Goal: Task Accomplishment & Management: Use online tool/utility

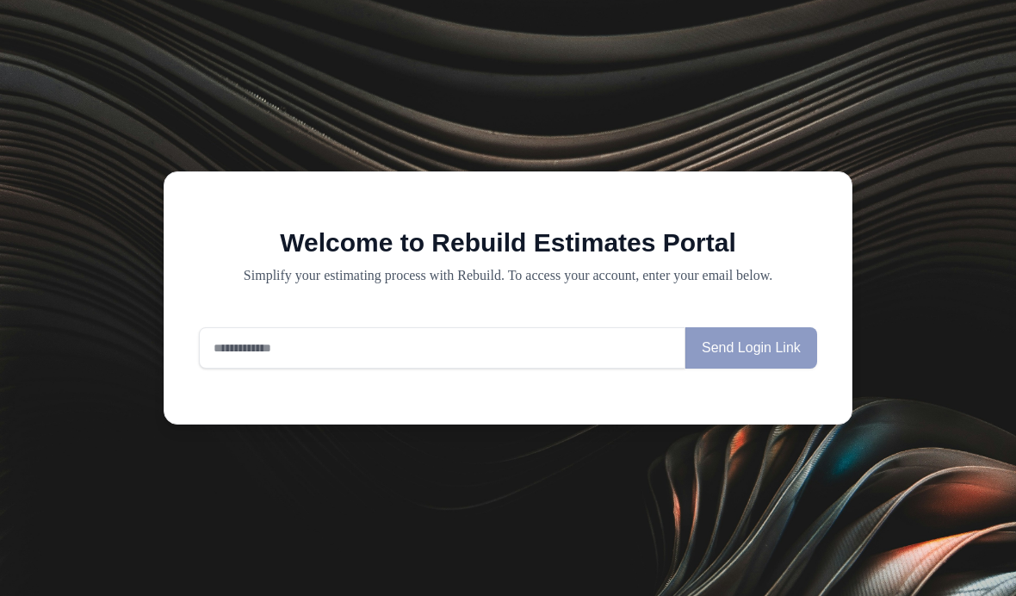
click at [401, 368] on input "email" at bounding box center [442, 347] width 486 height 41
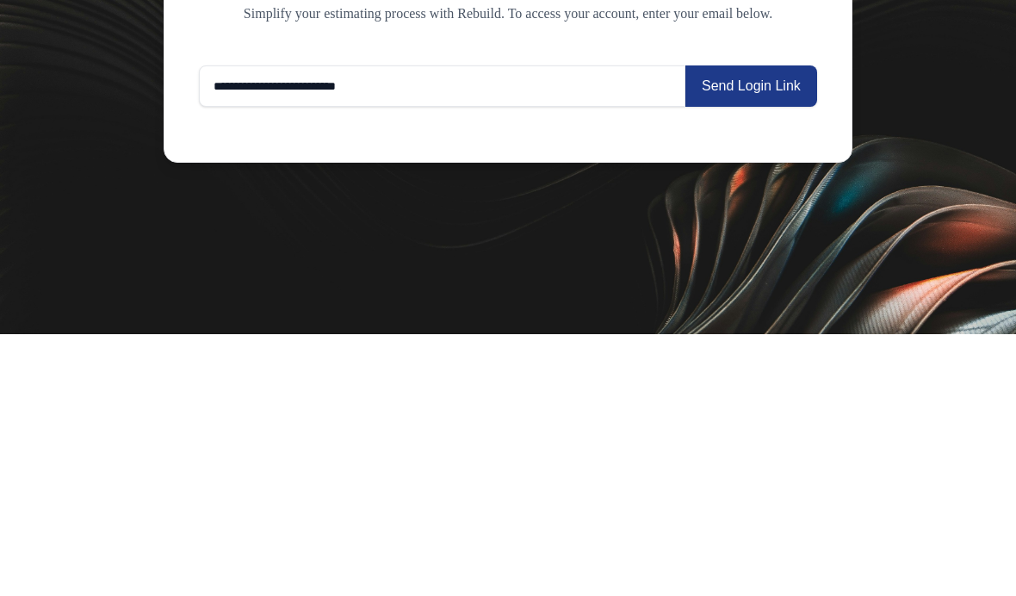
type input "**********"
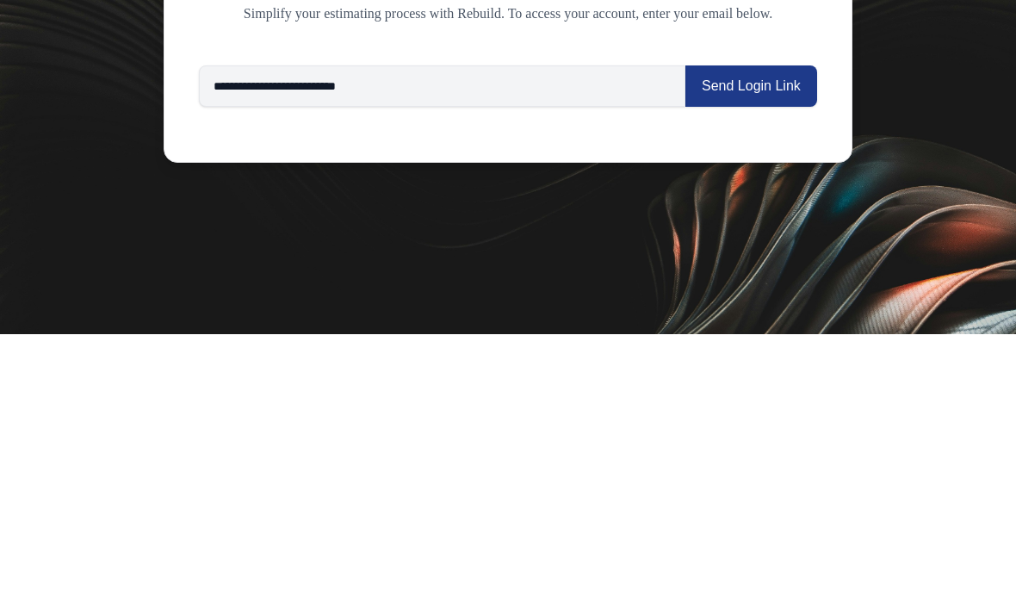
click at [770, 327] on button "Send Login Link" at bounding box center [751, 347] width 132 height 41
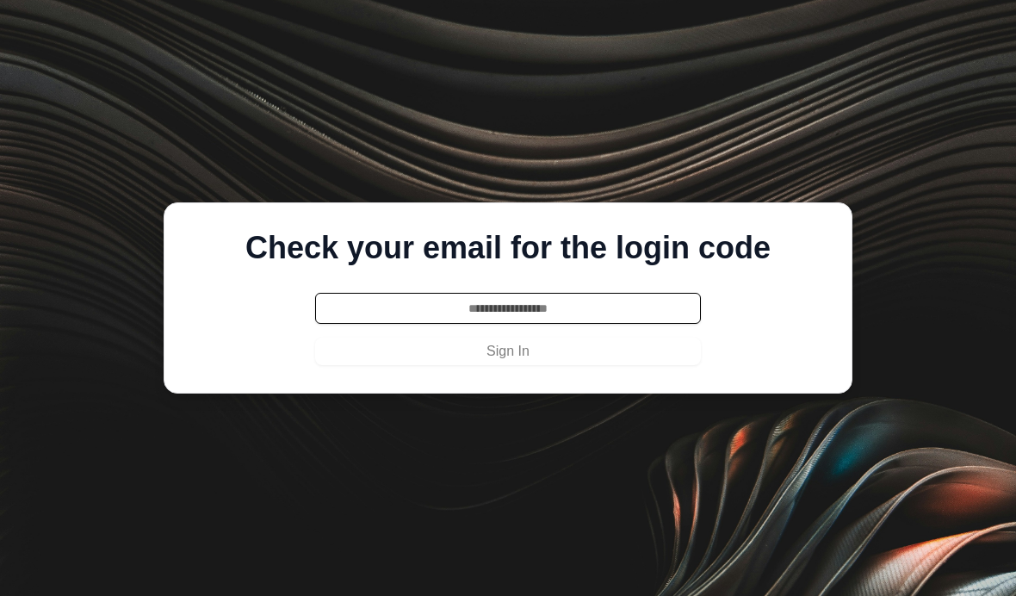
click at [550, 293] on input "text" at bounding box center [508, 308] width 386 height 31
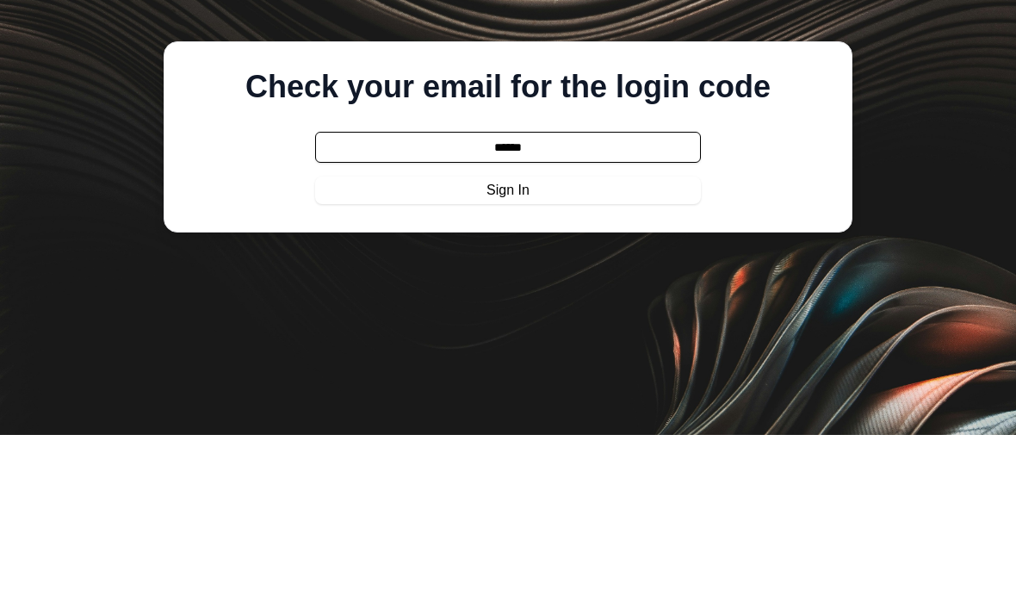
type input "******"
click at [583, 337] on button "Sign In" at bounding box center [508, 351] width 386 height 28
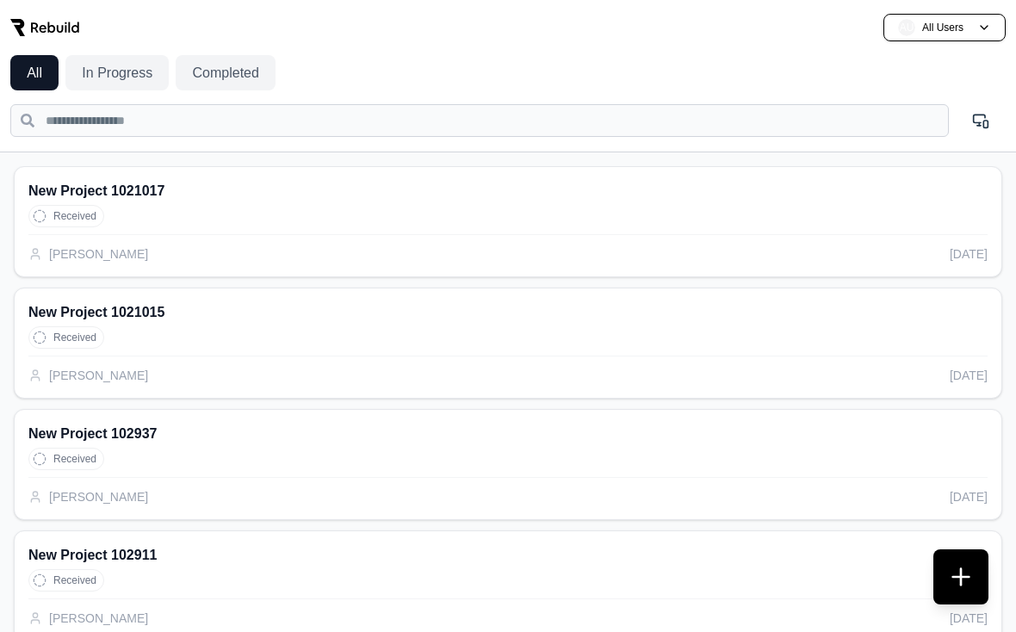
click at [992, 26] on button "AU All Users" at bounding box center [944, 28] width 122 height 28
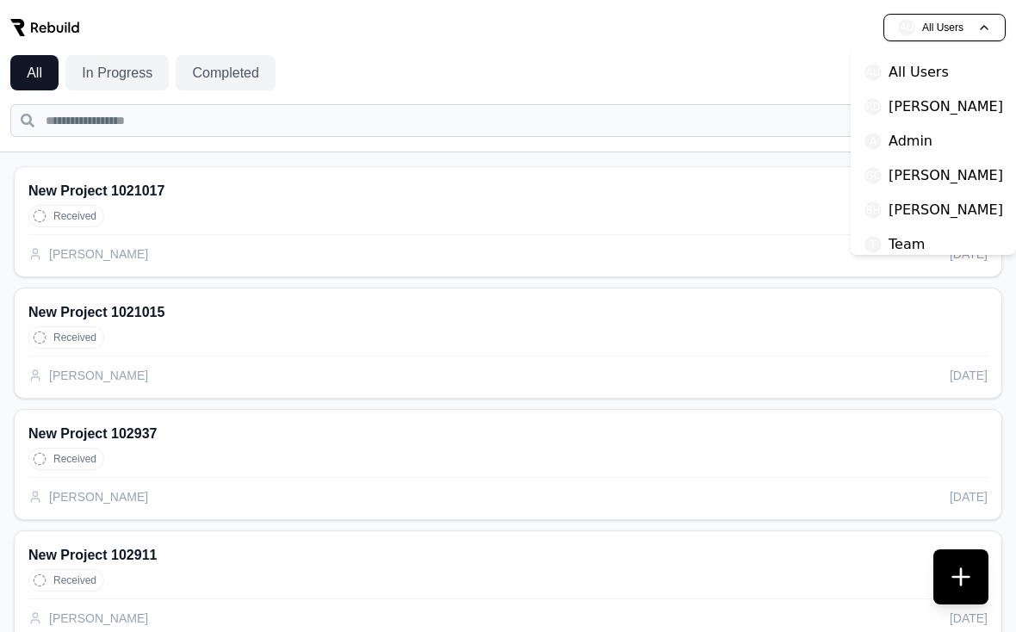
click at [961, 107] on p "Richard Davis" at bounding box center [945, 106] width 114 height 21
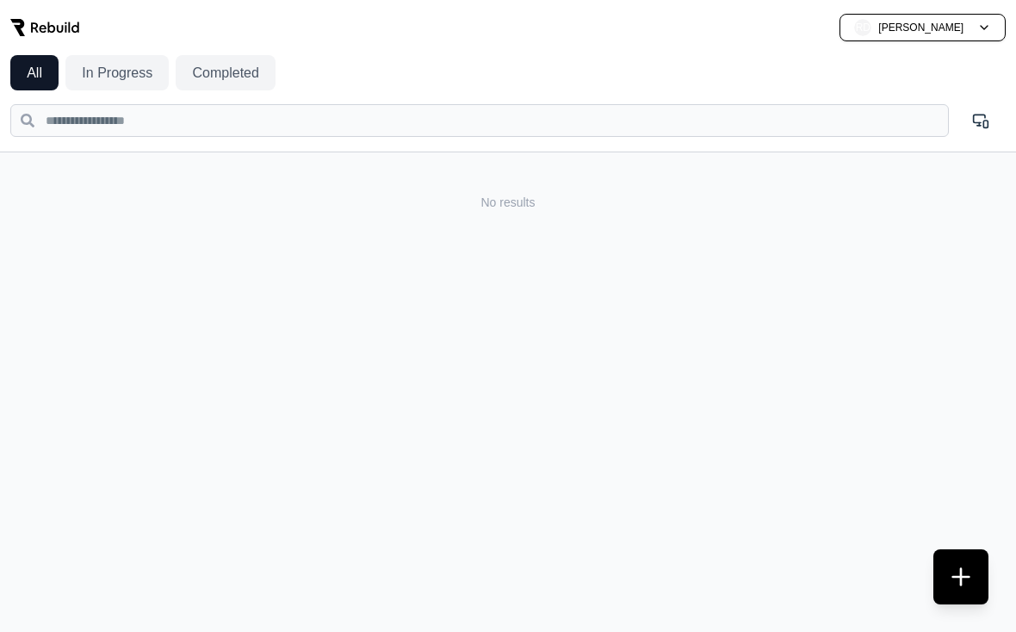
click at [984, 30] on button "RD Richard Davis" at bounding box center [922, 28] width 166 height 28
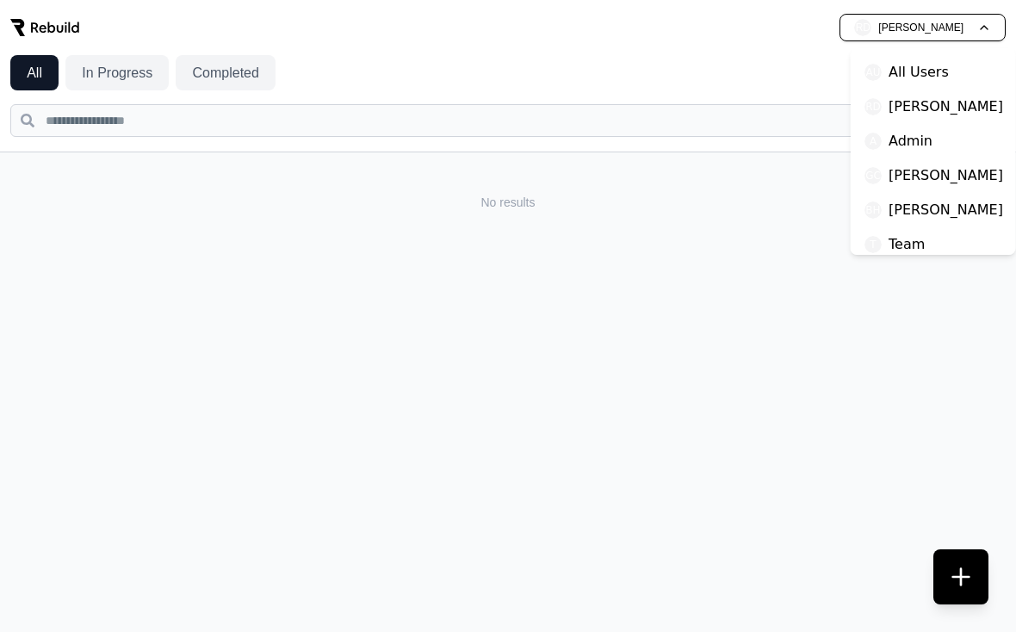
click at [939, 73] on p "All Users" at bounding box center [918, 72] width 60 height 21
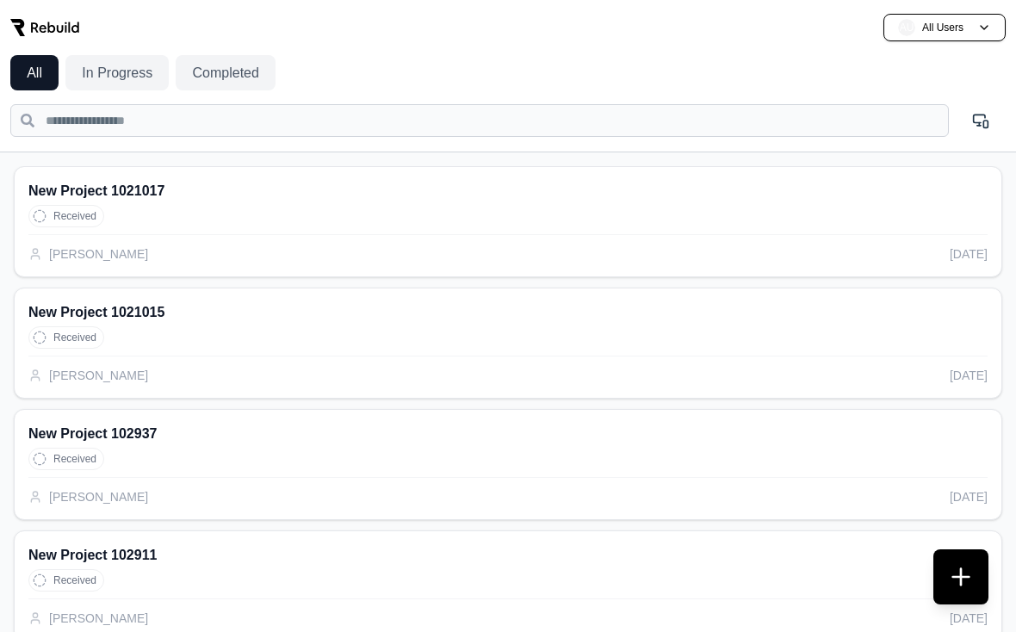
click at [964, 566] on button at bounding box center [960, 576] width 55 height 55
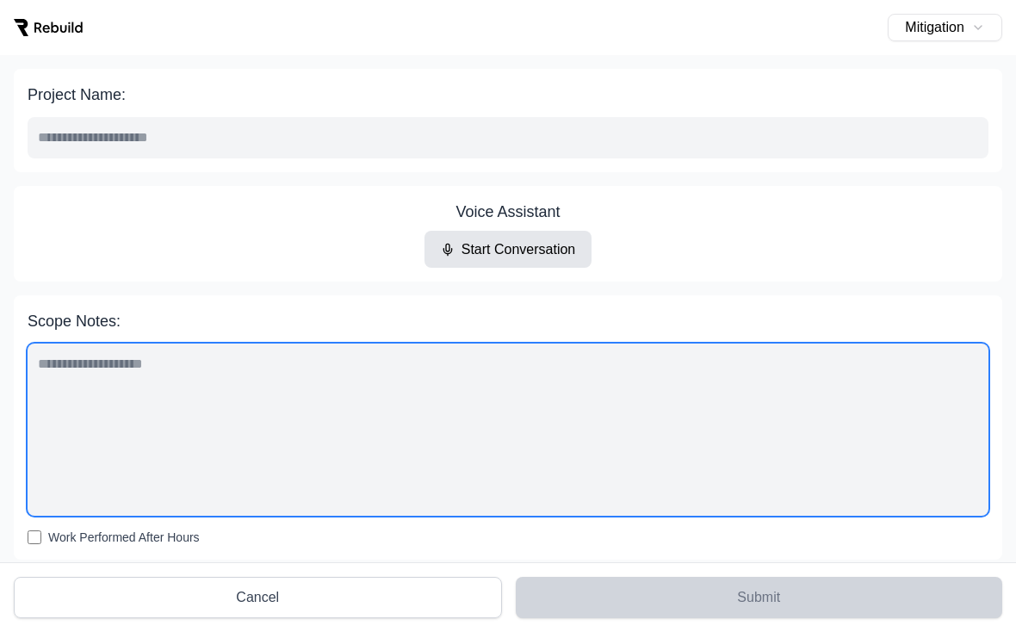
click at [436, 423] on textarea "Scope Notes:" at bounding box center [508, 429] width 961 height 172
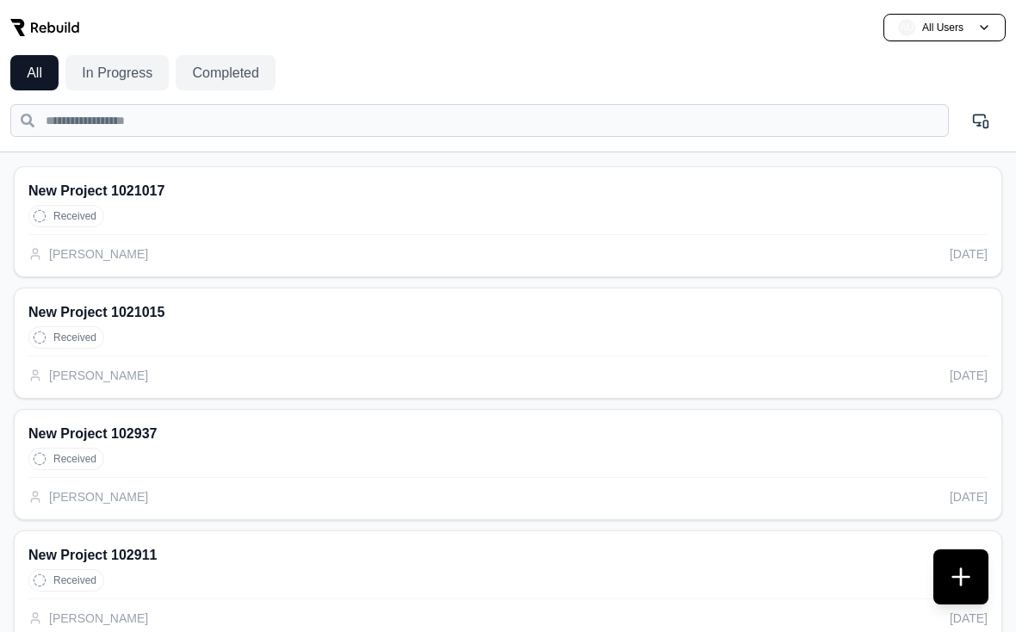
click at [952, 572] on button at bounding box center [960, 576] width 55 height 55
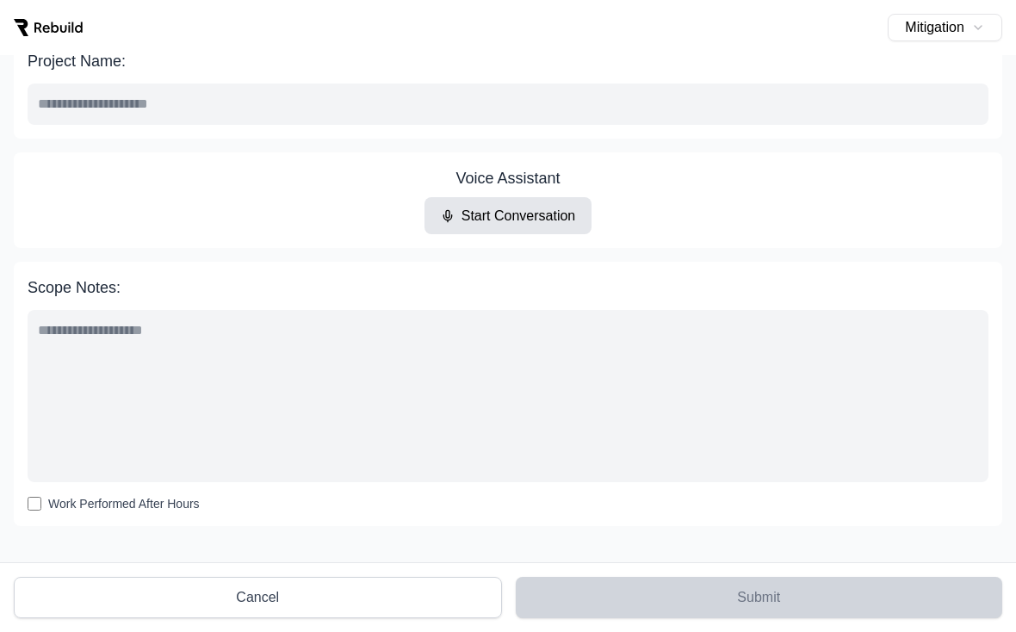
scroll to position [33, 0]
click at [546, 226] on button "Start Conversation" at bounding box center [508, 216] width 168 height 37
click at [549, 217] on button "Pause Conversation" at bounding box center [507, 216] width 177 height 37
